Goal: Navigation & Orientation: Find specific page/section

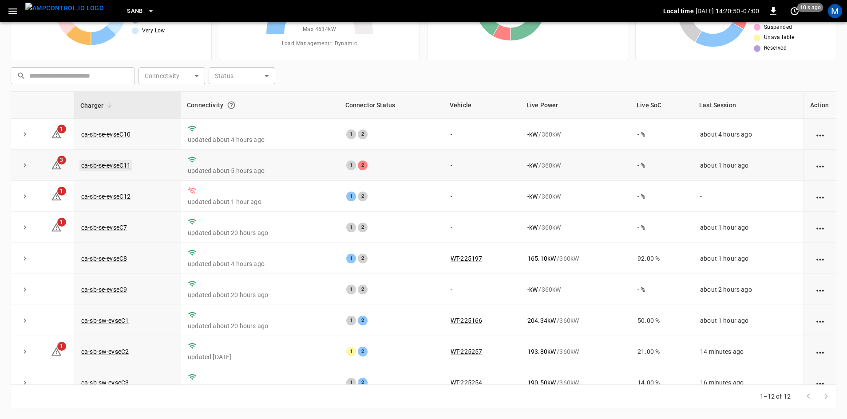
click at [99, 168] on link "ca-sb-se-evseC11" at bounding box center [105, 165] width 53 height 11
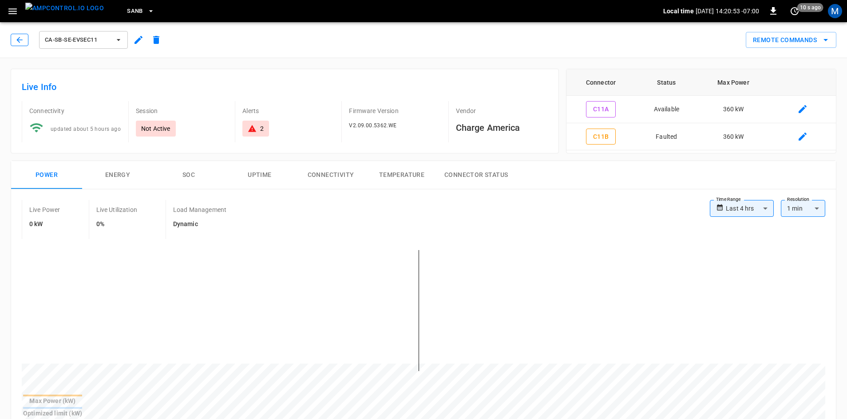
click at [12, 41] on button "button" at bounding box center [20, 40] width 18 height 12
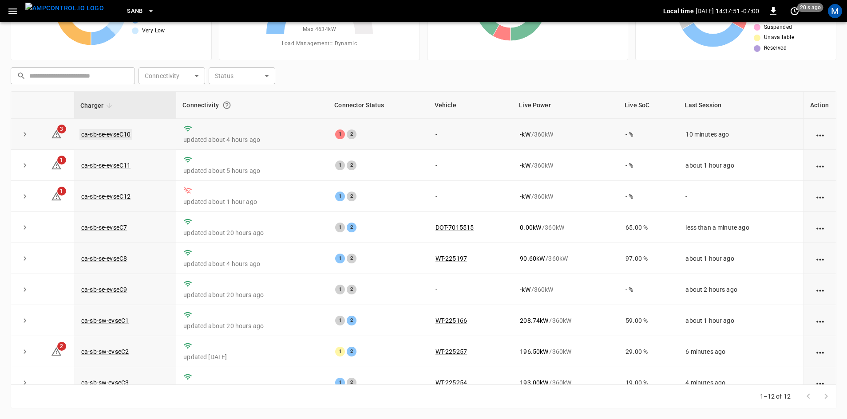
click at [104, 137] on link "ca-sb-se-evseC10" at bounding box center [105, 134] width 53 height 11
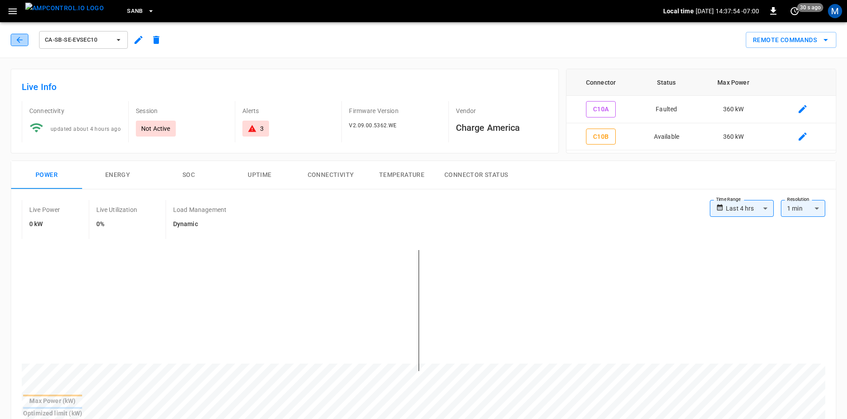
click at [15, 39] on button "button" at bounding box center [20, 40] width 18 height 12
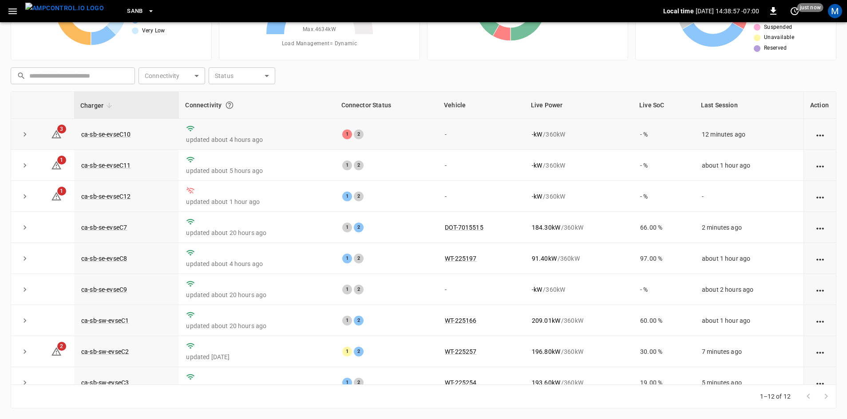
click at [121, 129] on td "ca-sb-se-evseC10" at bounding box center [126, 134] width 105 height 31
click at [122, 132] on link "ca-sb-se-evseC10" at bounding box center [105, 134] width 53 height 11
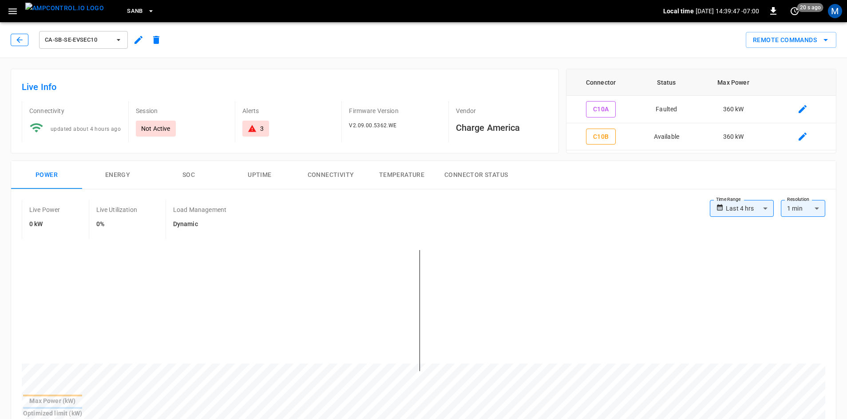
click at [16, 42] on icon "button" at bounding box center [19, 39] width 9 height 9
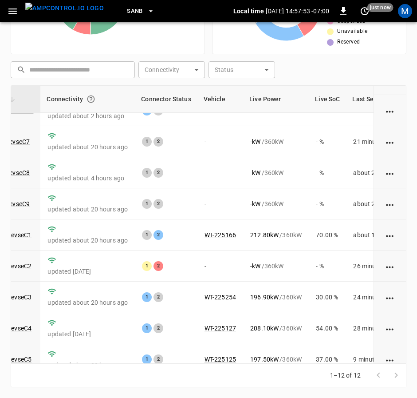
scroll to position [133, 97]
